Goal: Task Accomplishment & Management: Use online tool/utility

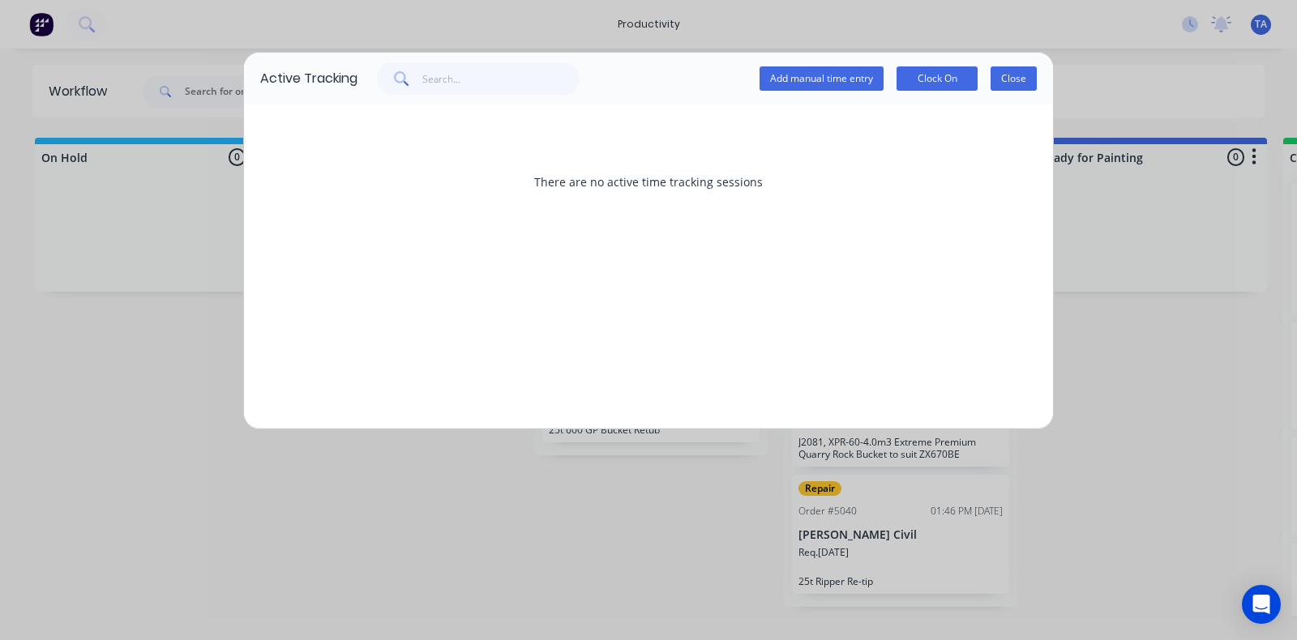
click at [1002, 80] on button "Close" at bounding box center [1013, 78] width 46 height 24
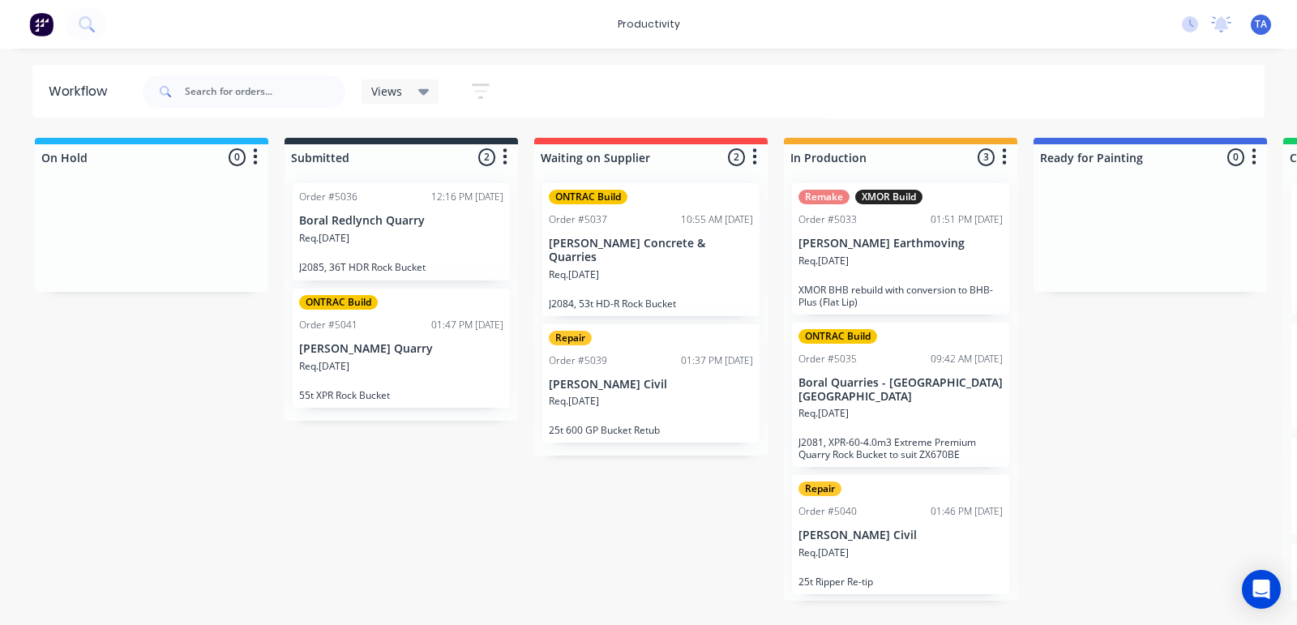
click at [888, 281] on div "Remake XMOR Build Order #5033 01:51 PM [DATE] [PERSON_NAME] Earthmoving Req. [D…" at bounding box center [900, 248] width 217 height 131
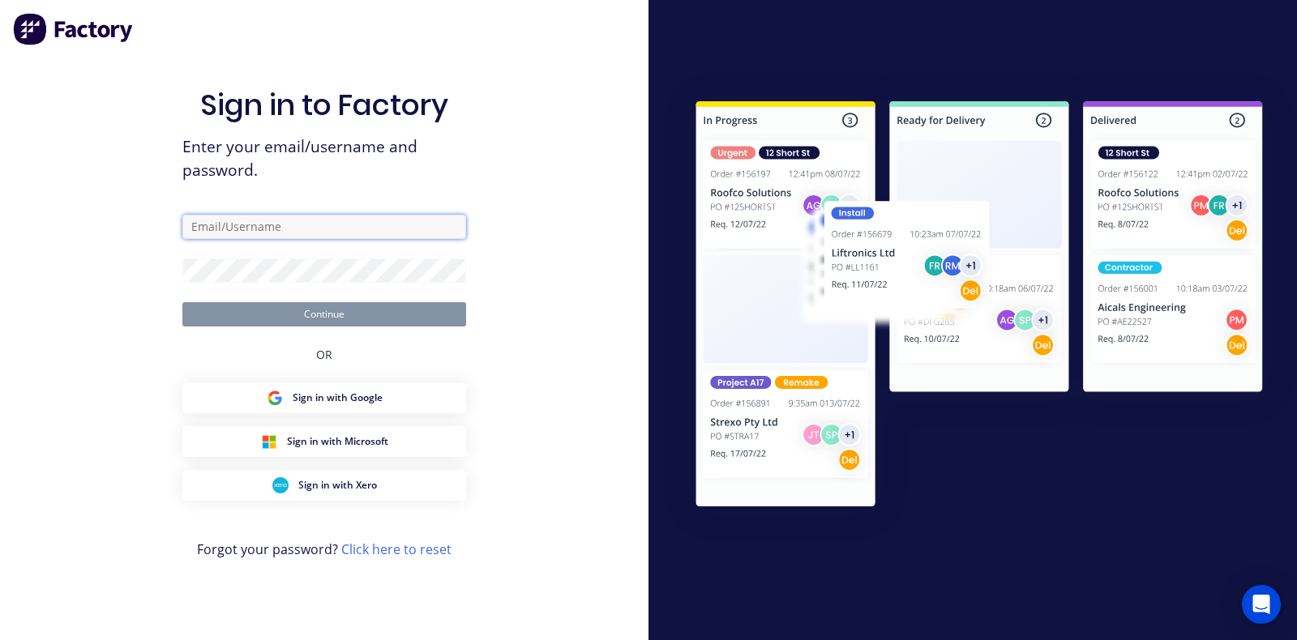
type input "[EMAIL_ADDRESS][DOMAIN_NAME]"
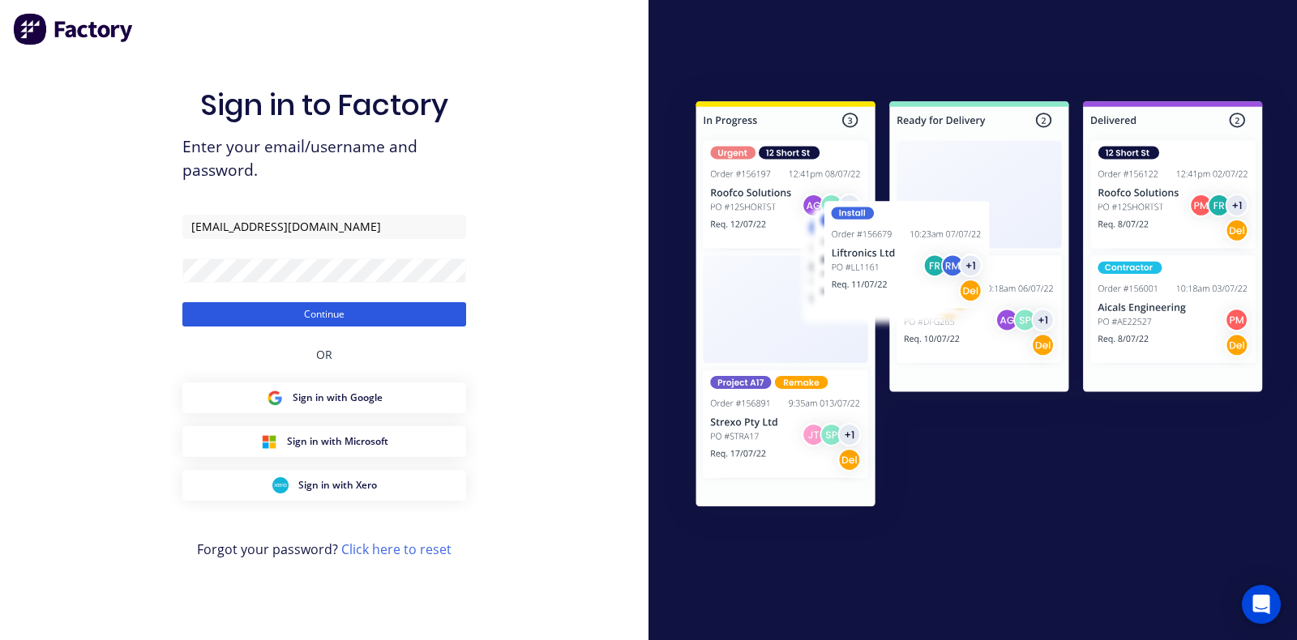
click at [364, 314] on button "Continue" at bounding box center [324, 314] width 284 height 24
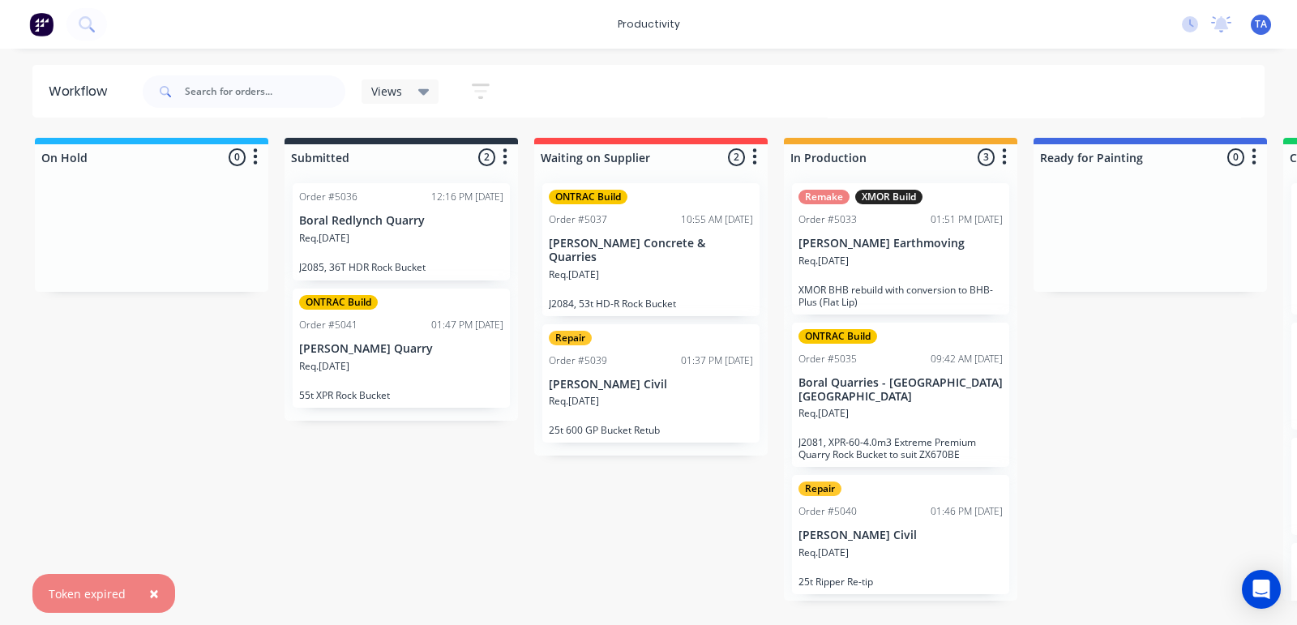
click at [930, 254] on div "Req. [DATE]" at bounding box center [900, 268] width 204 height 28
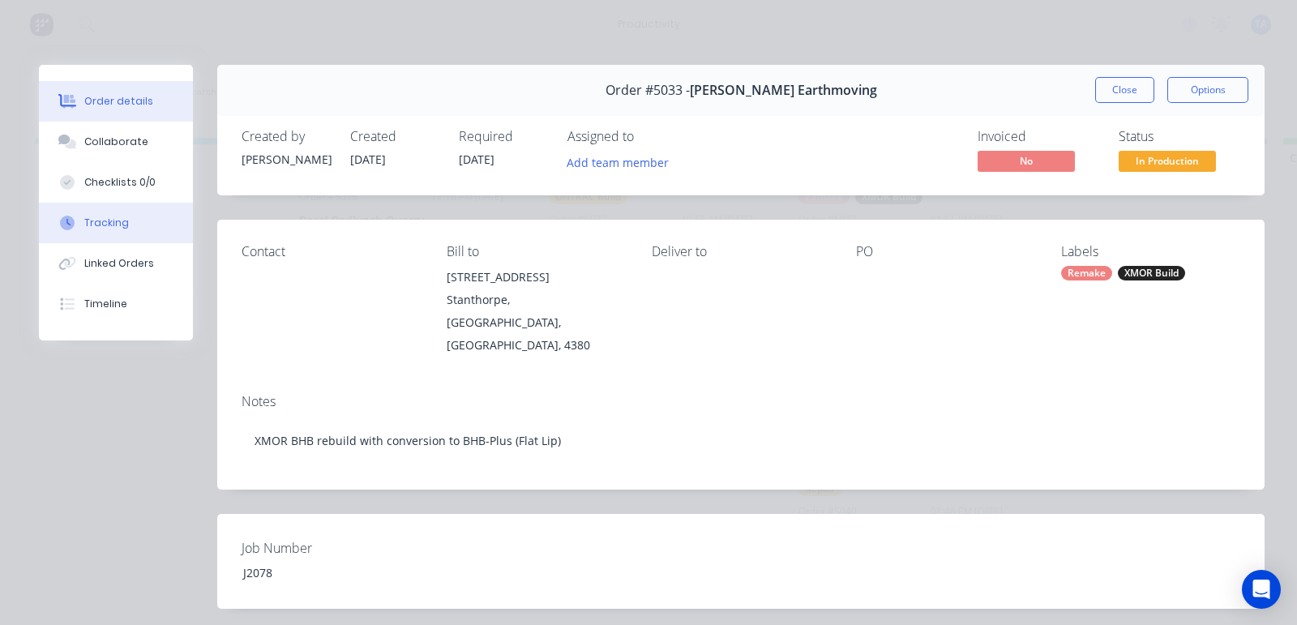
click at [162, 229] on button "Tracking" at bounding box center [116, 223] width 154 height 41
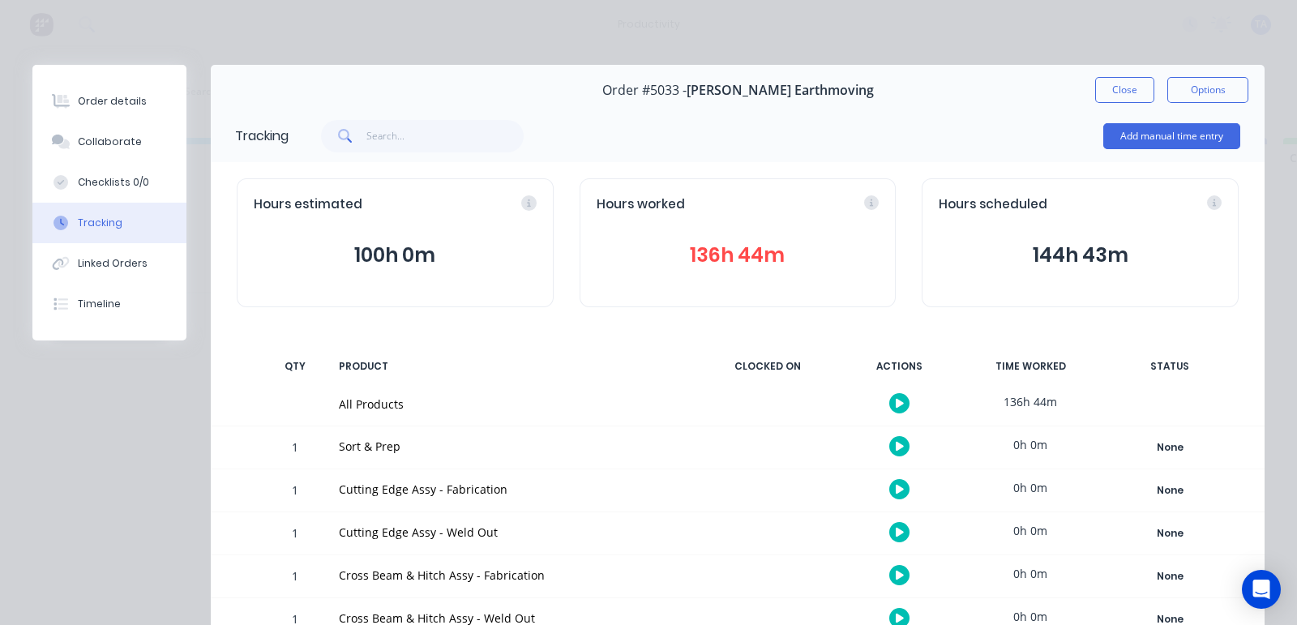
click at [895, 398] on icon "button" at bounding box center [899, 403] width 8 height 11
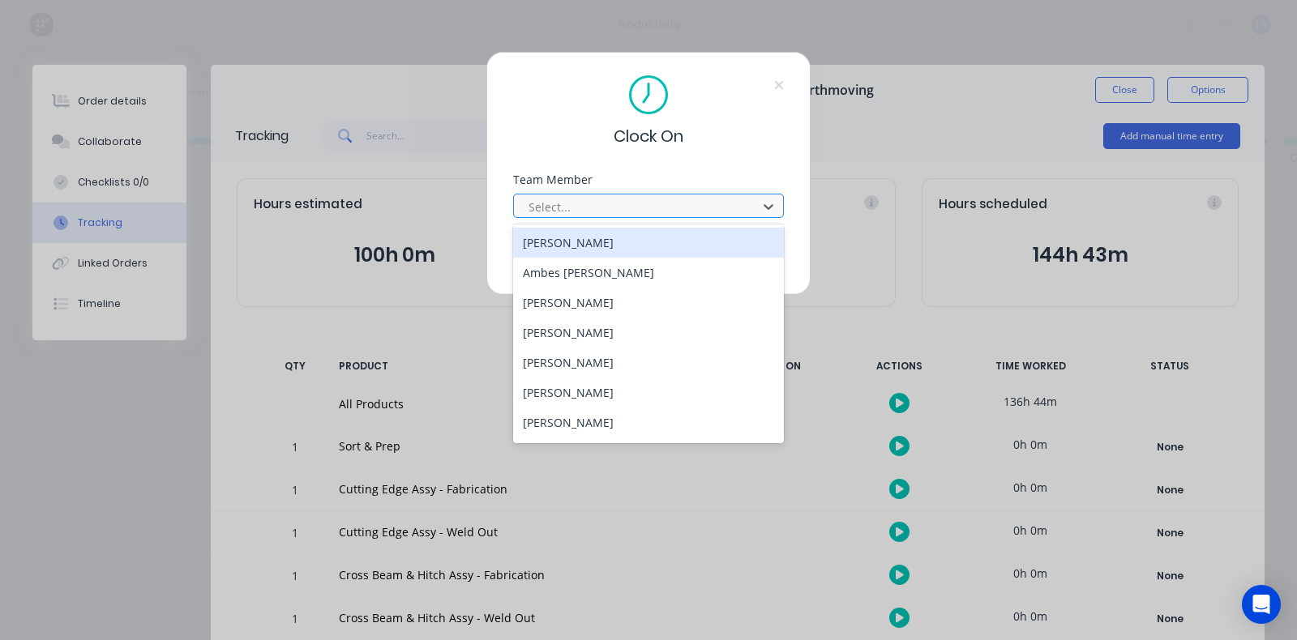
click at [644, 198] on div at bounding box center [638, 207] width 222 height 20
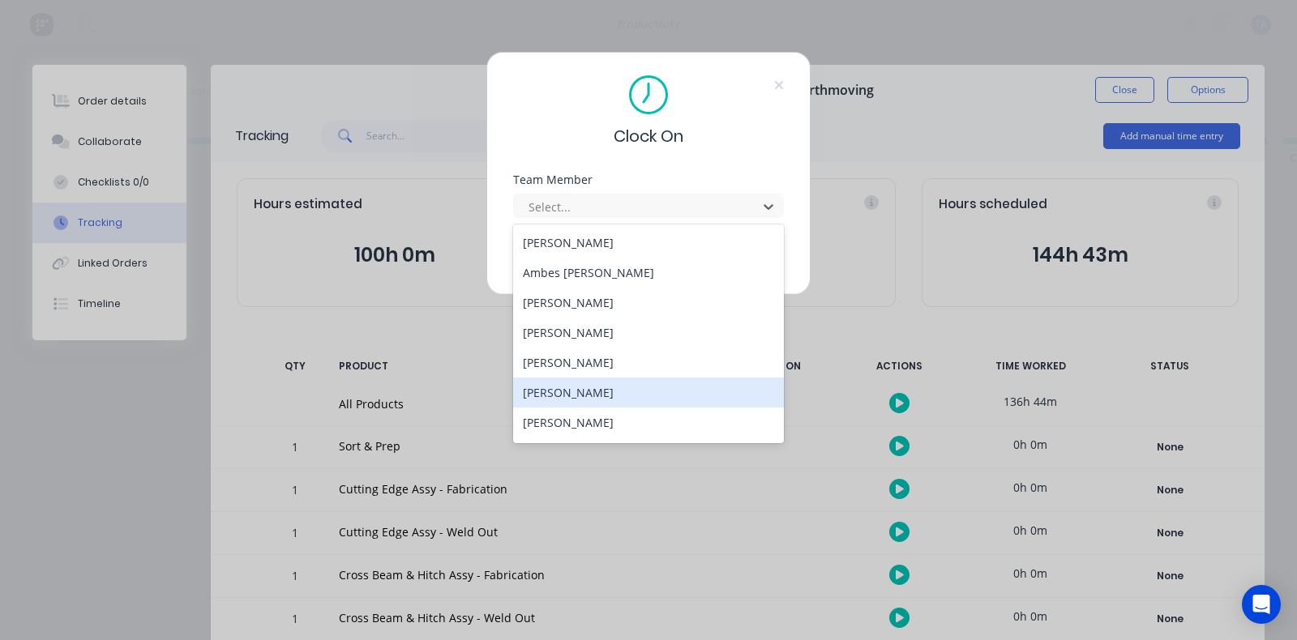
click at [613, 387] on div "[PERSON_NAME]" at bounding box center [648, 393] width 271 height 30
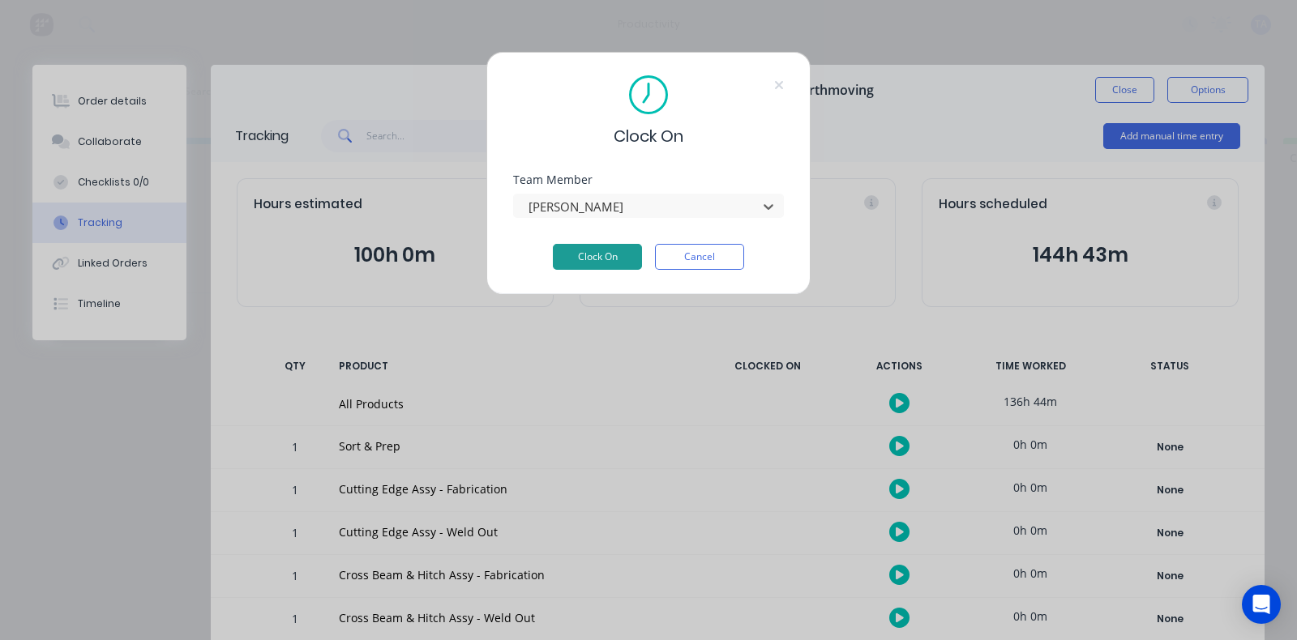
click at [616, 259] on button "Clock On" at bounding box center [597, 257] width 89 height 26
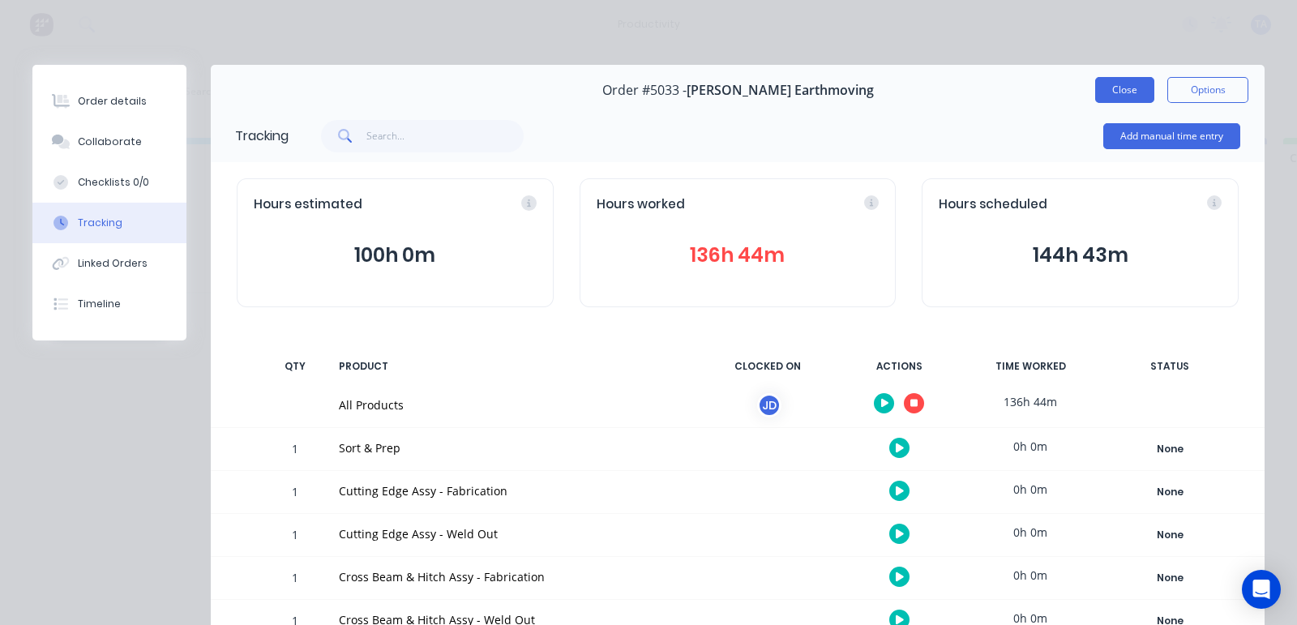
click at [1095, 81] on button "Close" at bounding box center [1124, 90] width 59 height 26
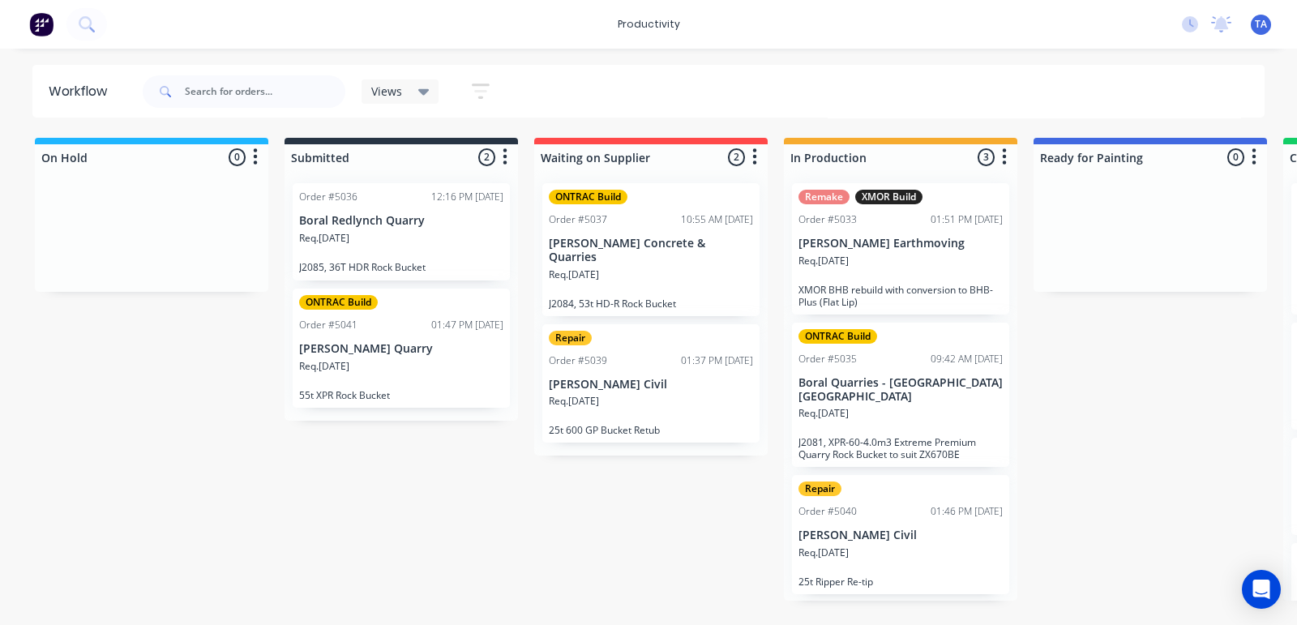
click at [924, 410] on div "Req. [DATE]" at bounding box center [900, 420] width 204 height 28
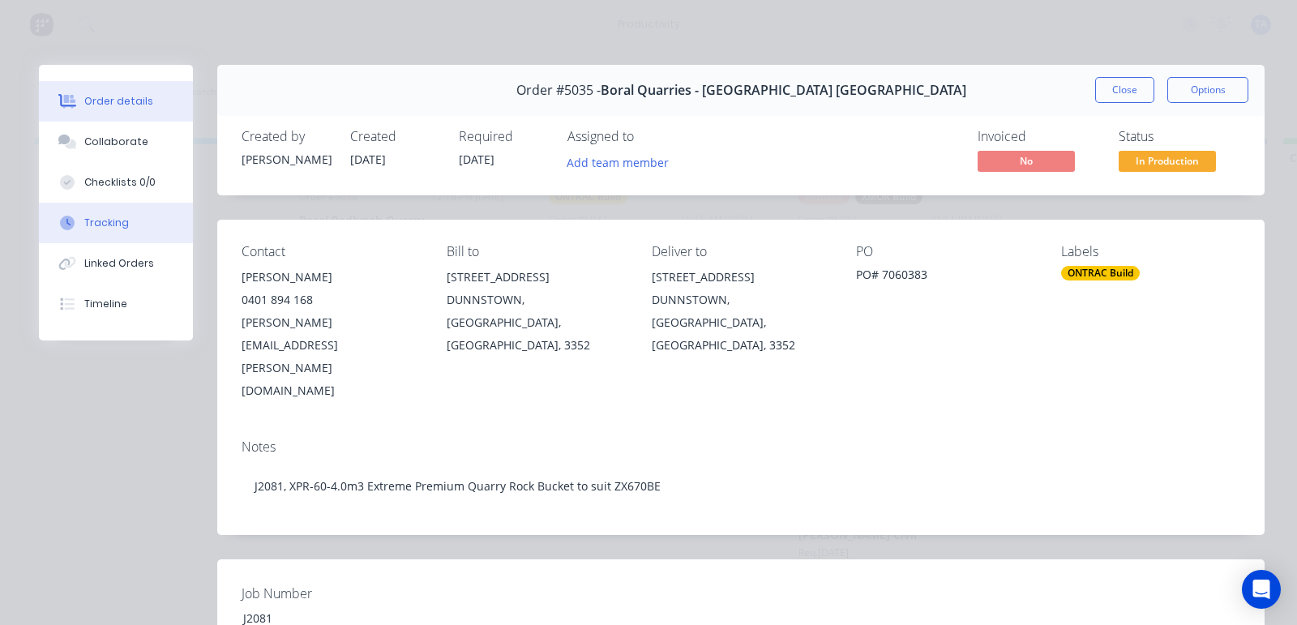
click at [147, 216] on button "Tracking" at bounding box center [116, 223] width 154 height 41
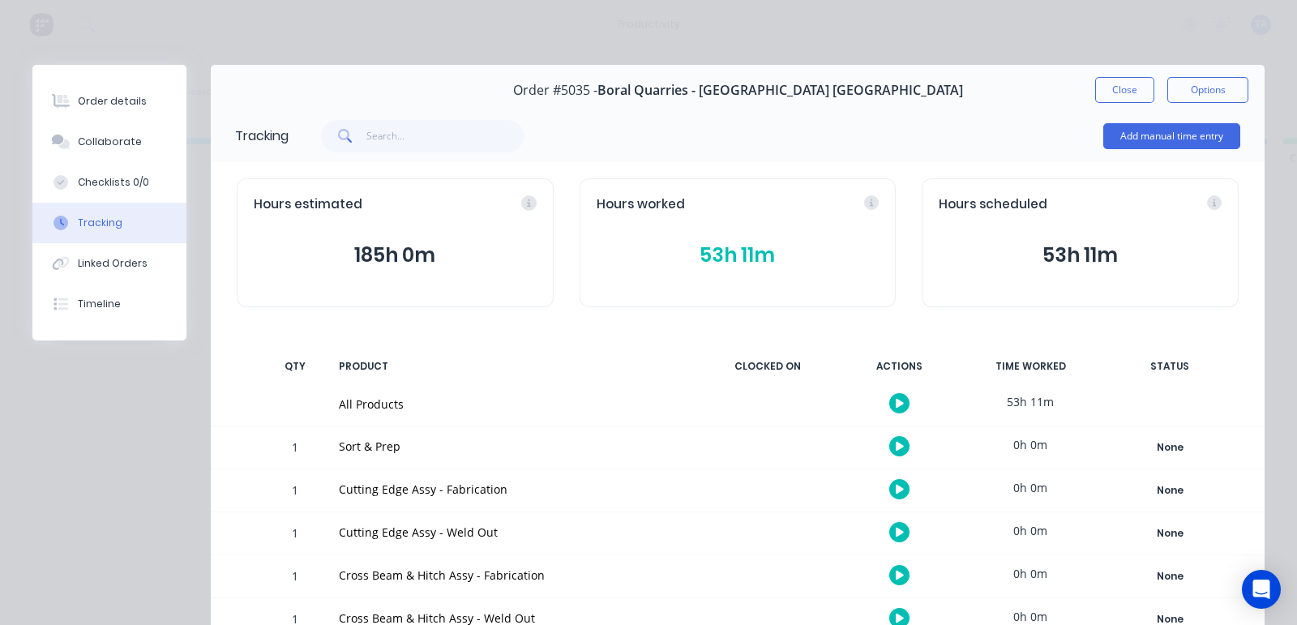
click at [744, 254] on button "53h 11m" at bounding box center [737, 255] width 283 height 31
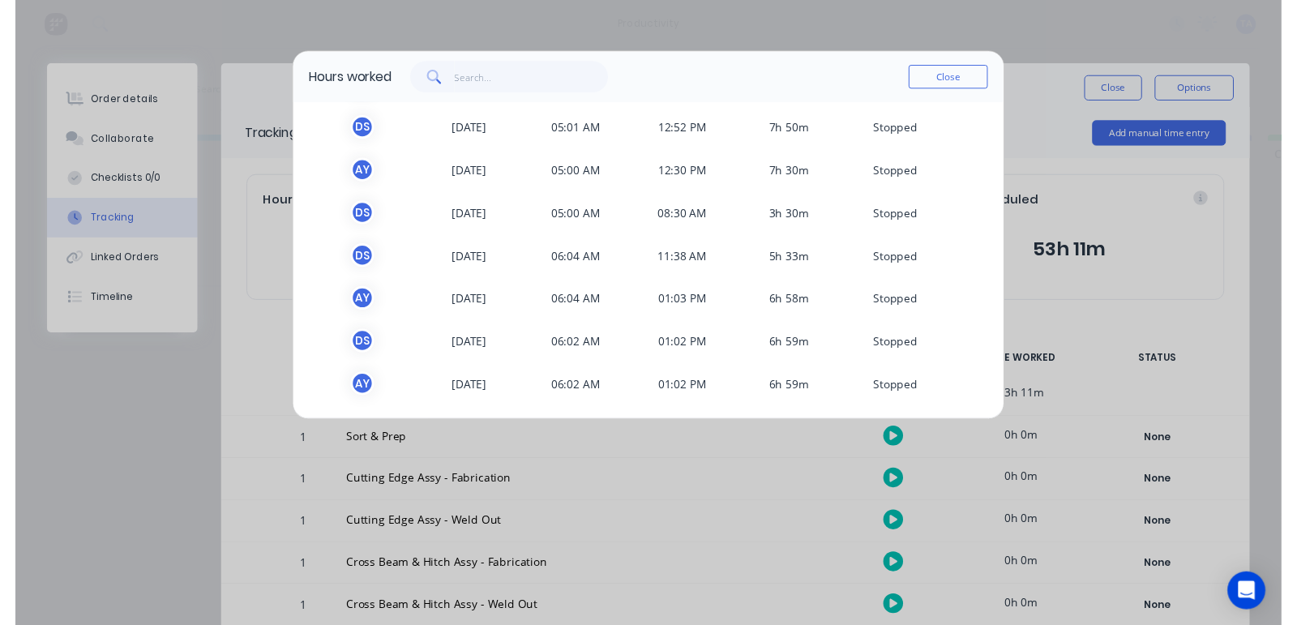
scroll to position [92, 0]
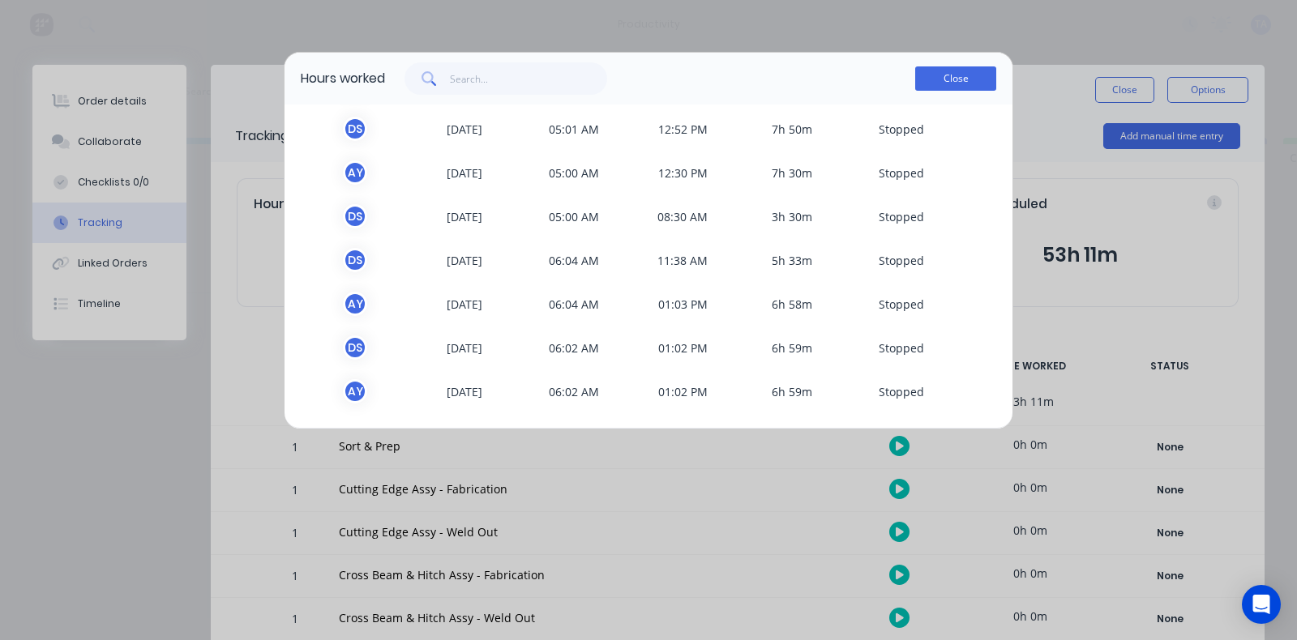
click at [951, 85] on button "Close" at bounding box center [955, 78] width 81 height 24
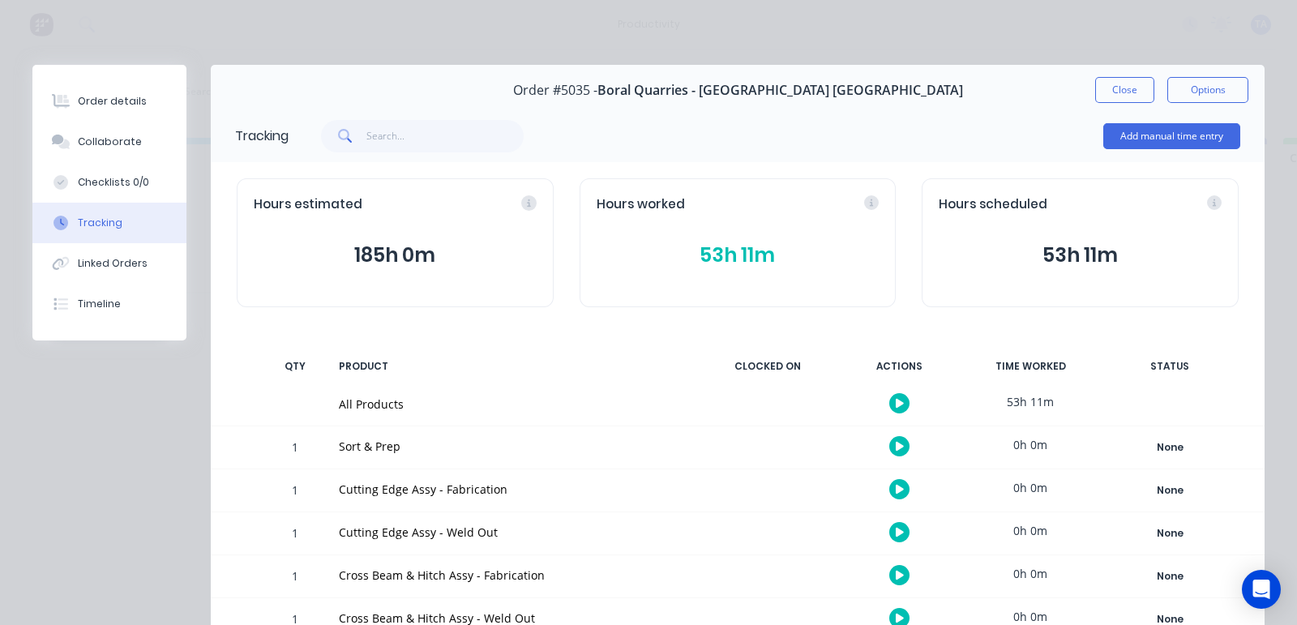
click at [889, 399] on button "button" at bounding box center [899, 403] width 20 height 20
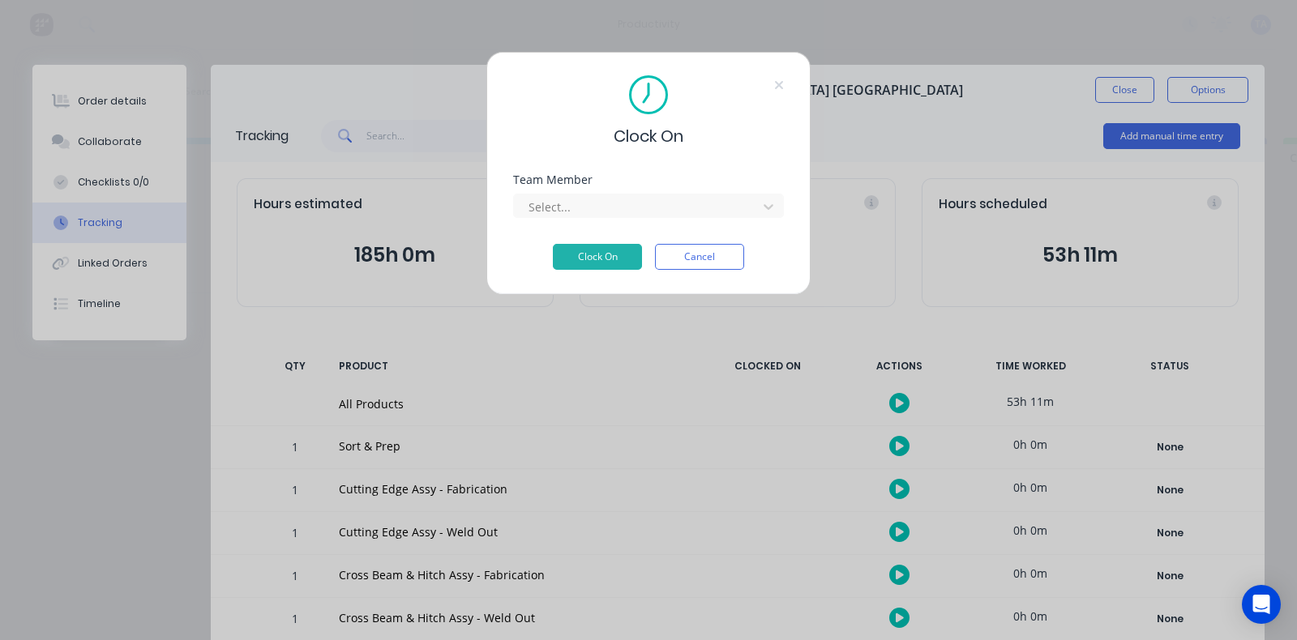
click at [685, 220] on div "Team Member Select..." at bounding box center [648, 209] width 271 height 70
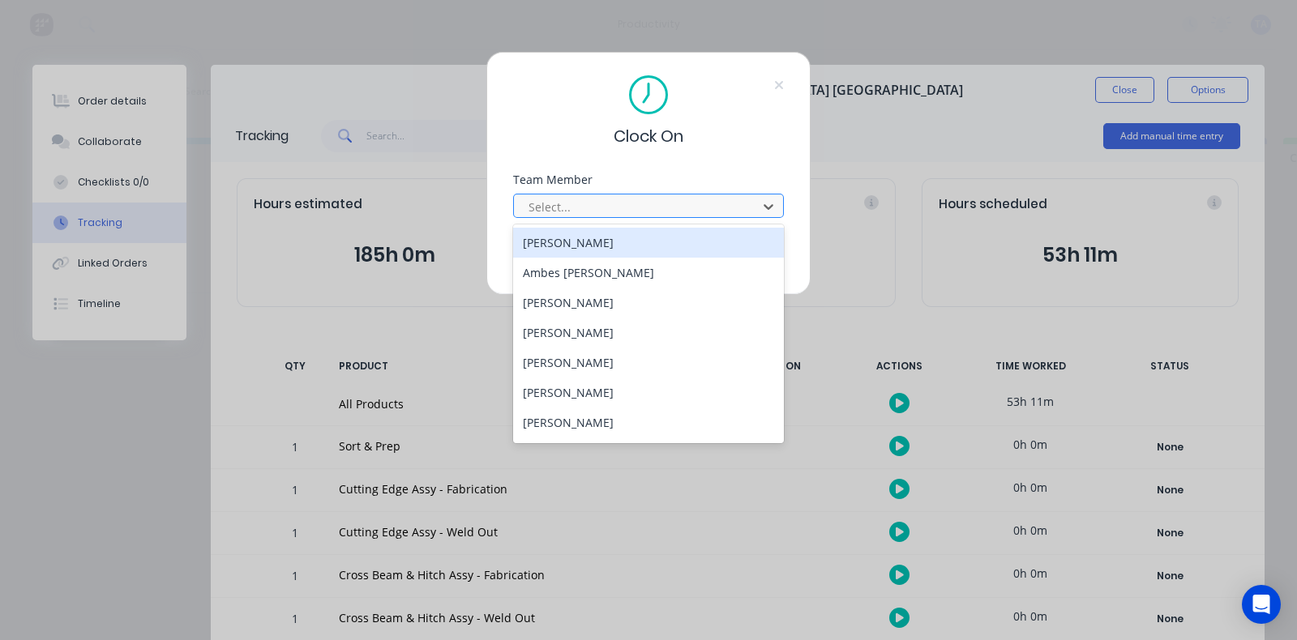
click at [677, 211] on div at bounding box center [638, 207] width 222 height 20
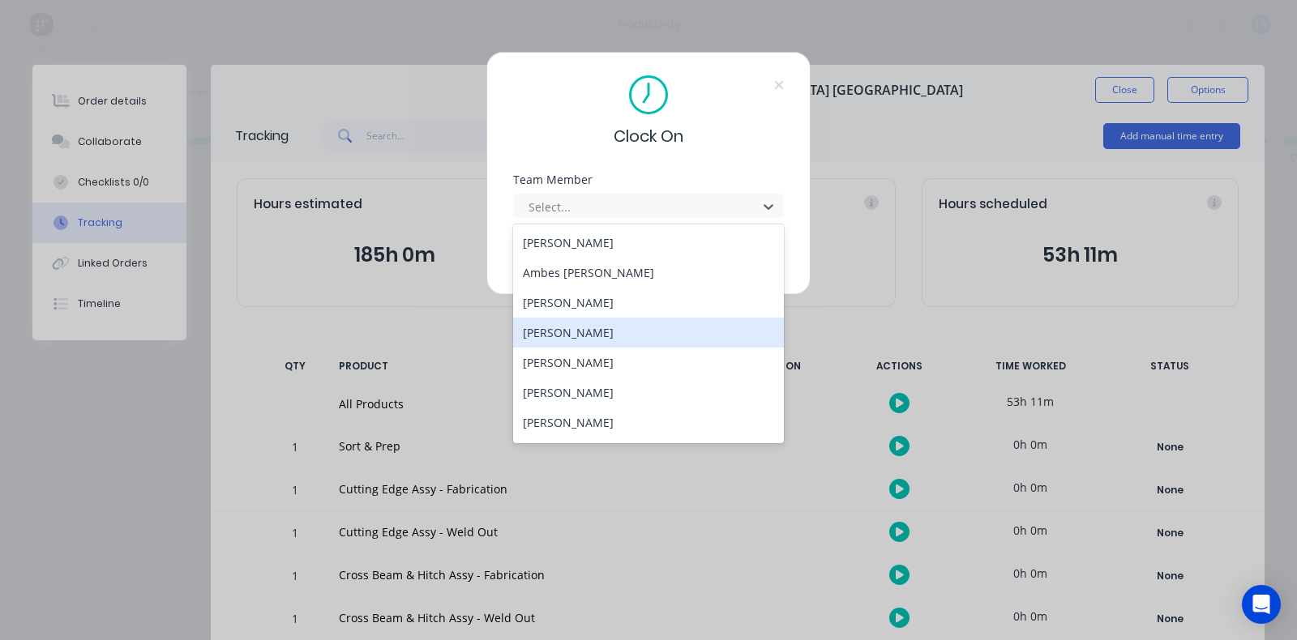
click at [616, 332] on div "[PERSON_NAME]" at bounding box center [648, 333] width 271 height 30
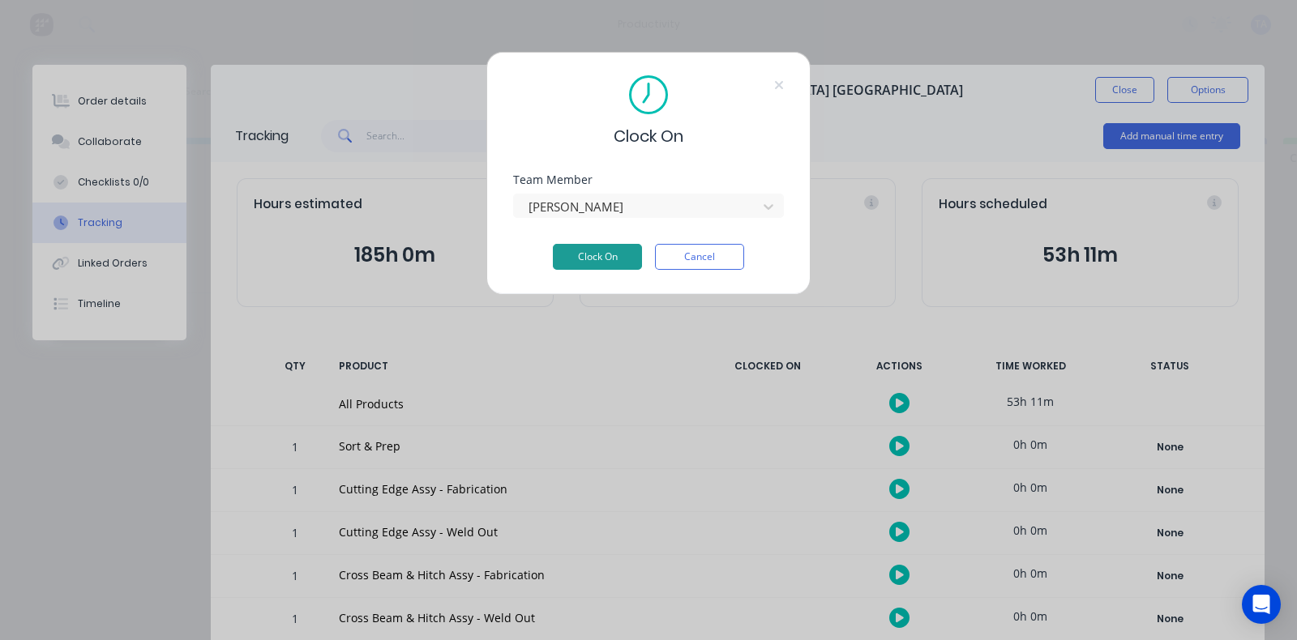
click at [627, 257] on button "Clock On" at bounding box center [597, 257] width 89 height 26
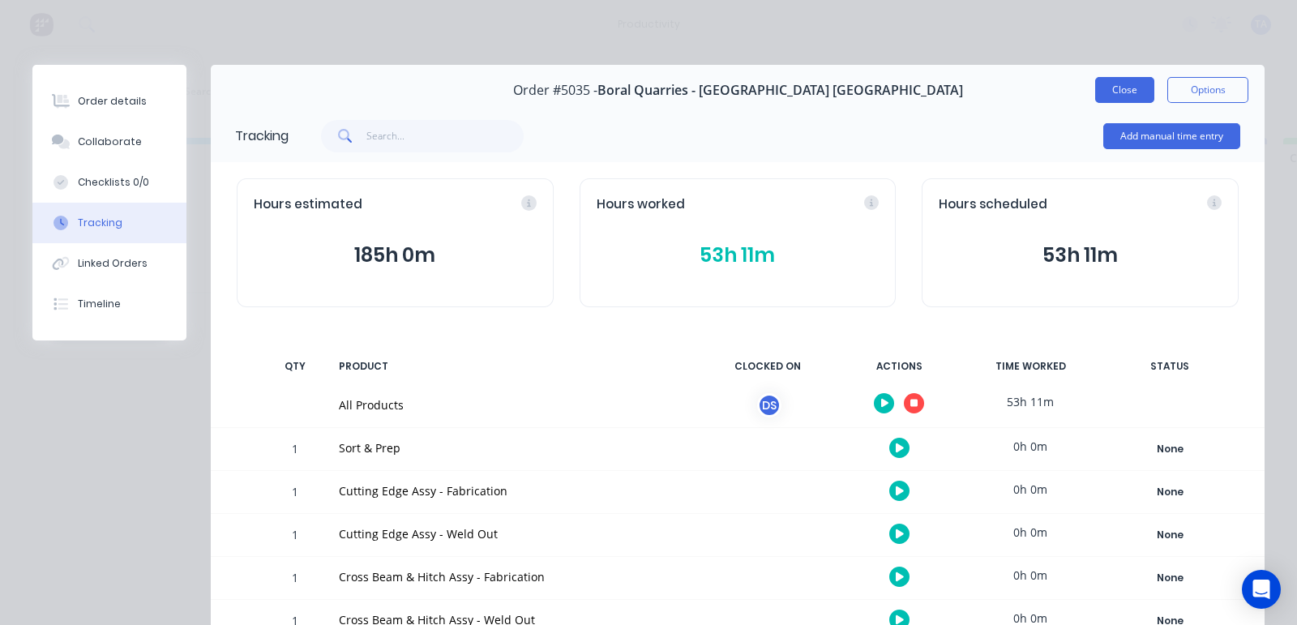
click at [1108, 79] on button "Close" at bounding box center [1124, 90] width 59 height 26
